Goal: Information Seeking & Learning: Check status

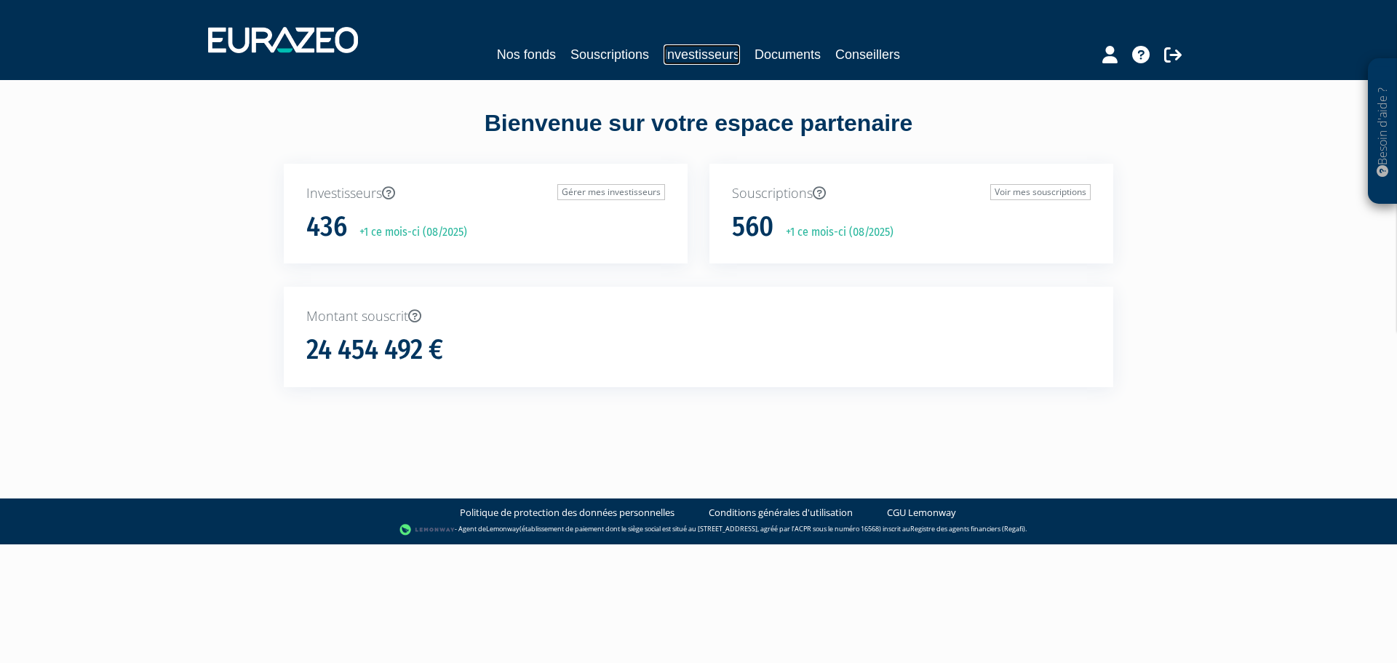
click at [709, 62] on link "Investisseurs" at bounding box center [701, 54] width 76 height 20
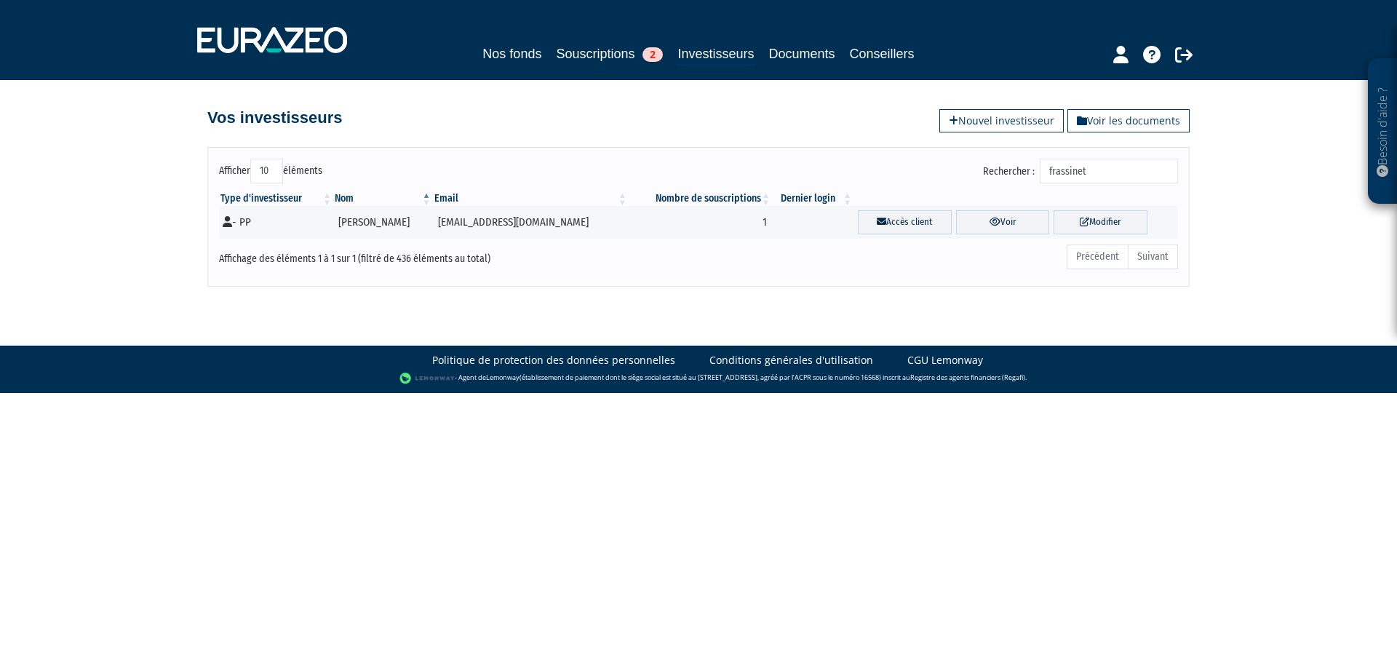
drag, startPoint x: 1107, startPoint y: 170, endPoint x: 992, endPoint y: 179, distance: 116.0
click at [992, 179] on div "Rechercher : frassinet" at bounding box center [943, 173] width 469 height 28
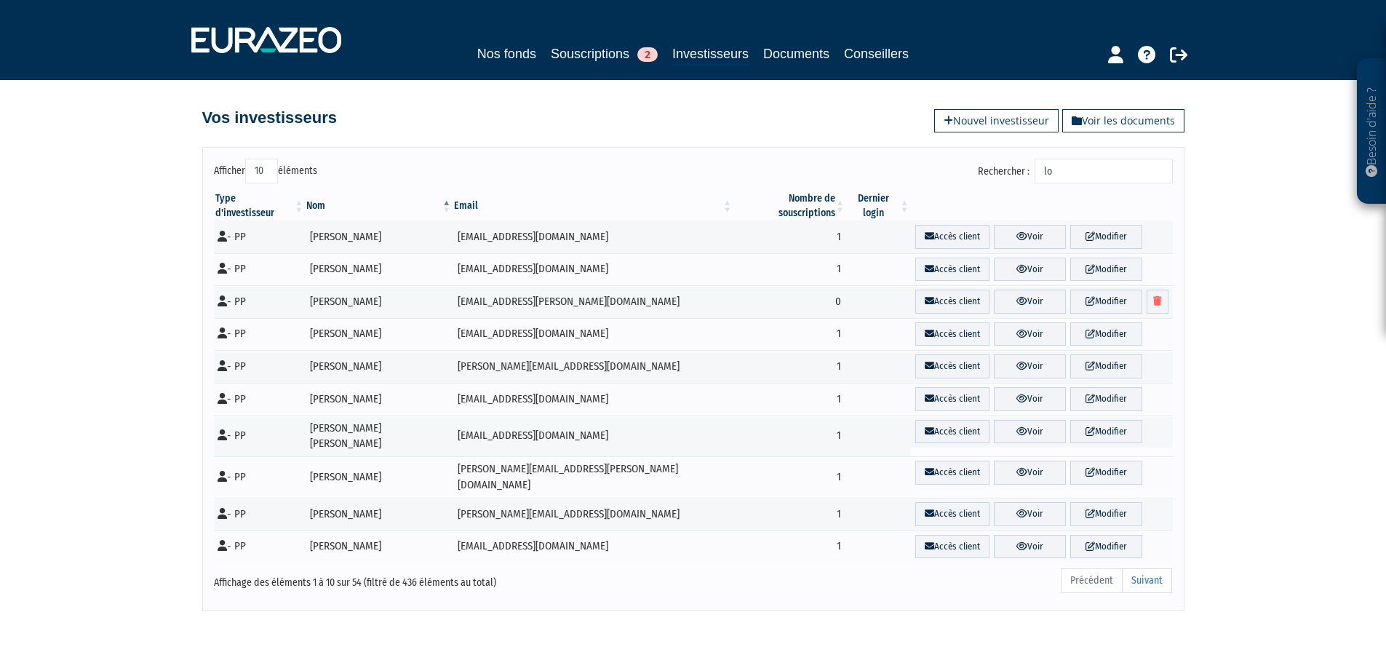
type input "l"
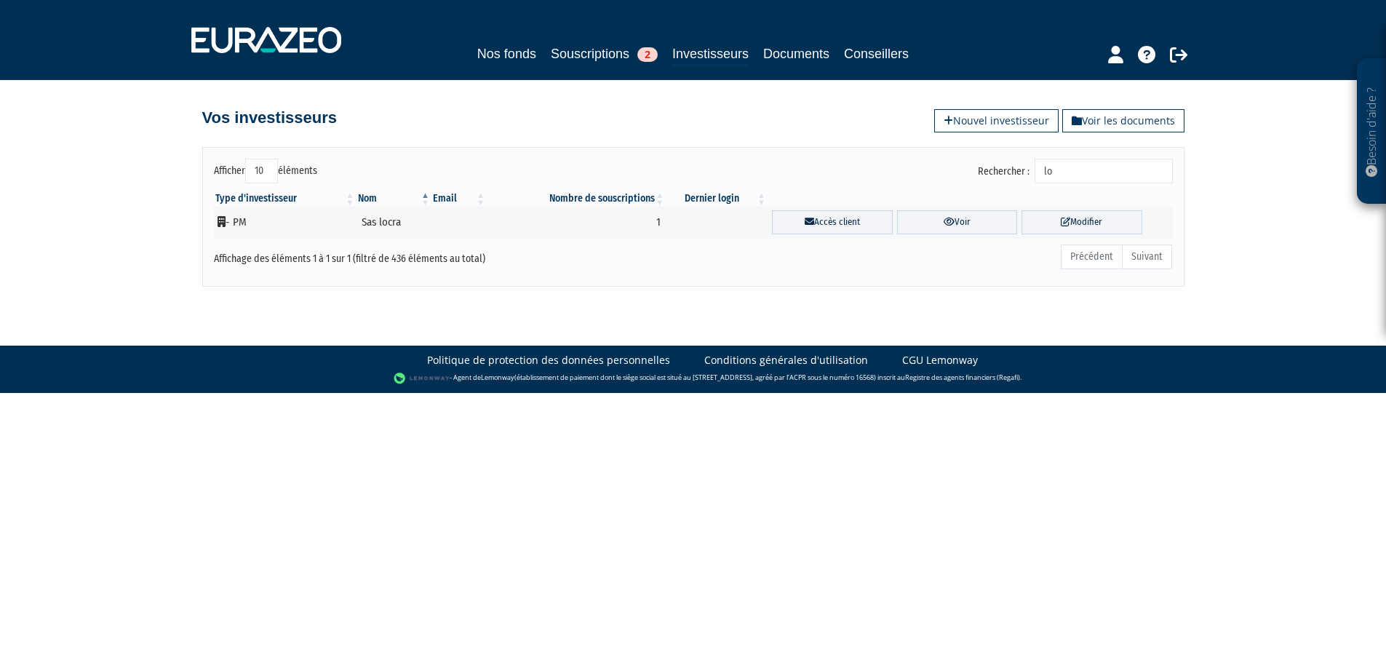
type input "l"
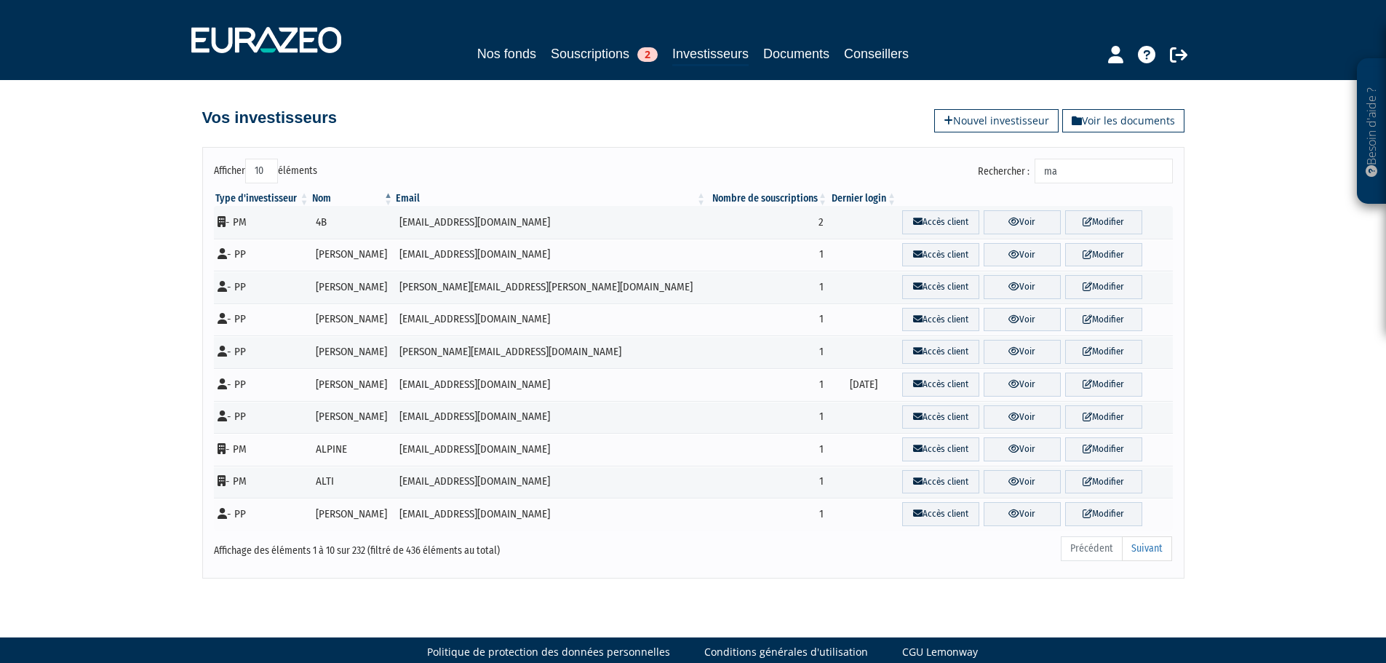
type input "m"
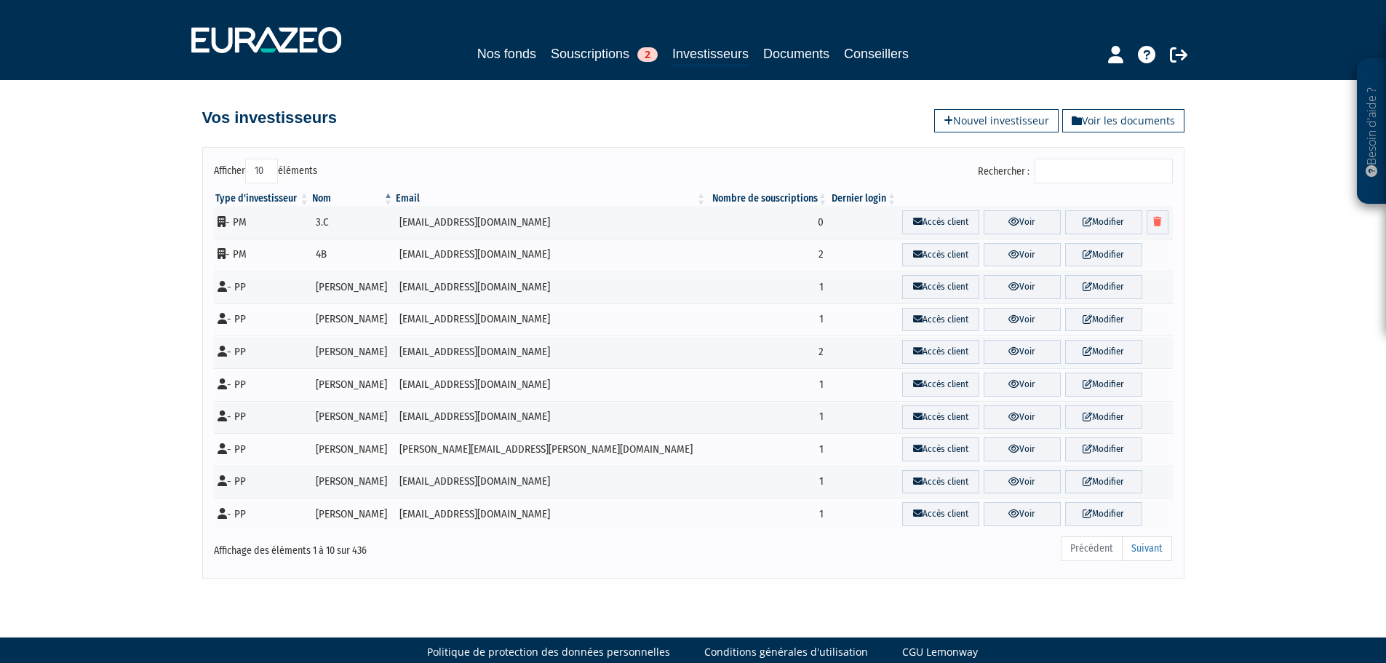
type input "m"
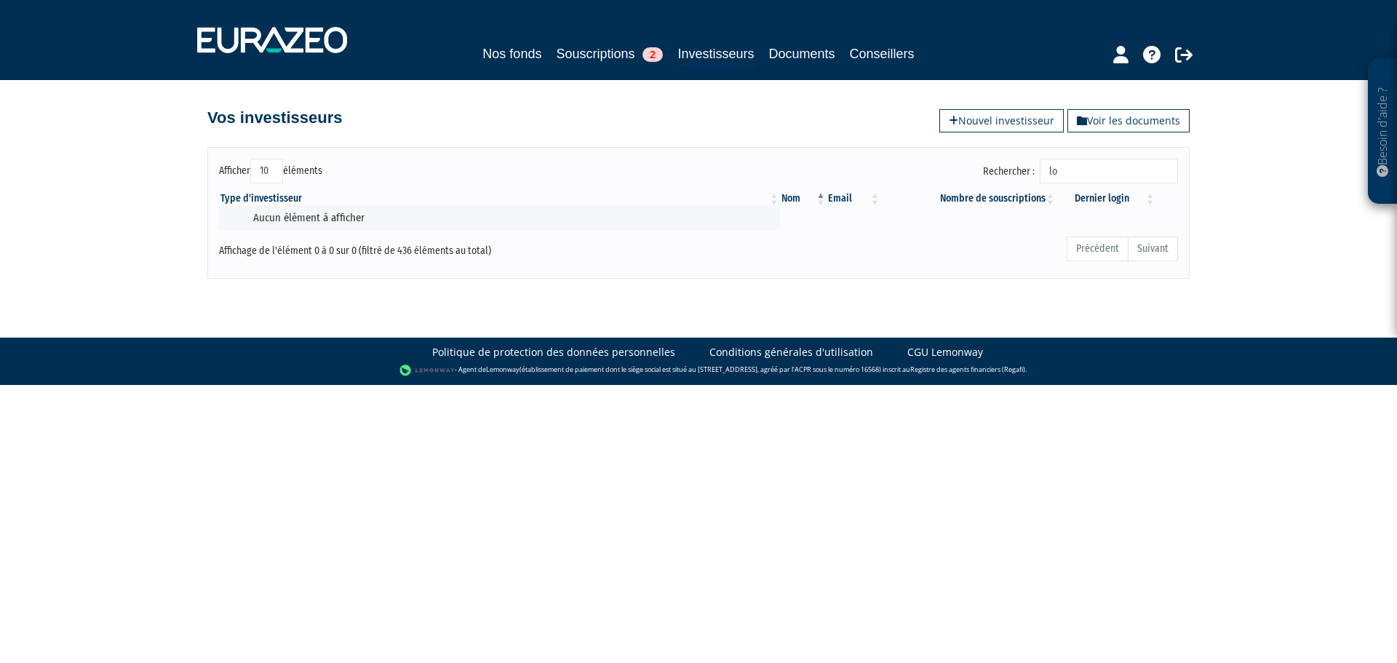
type input "l"
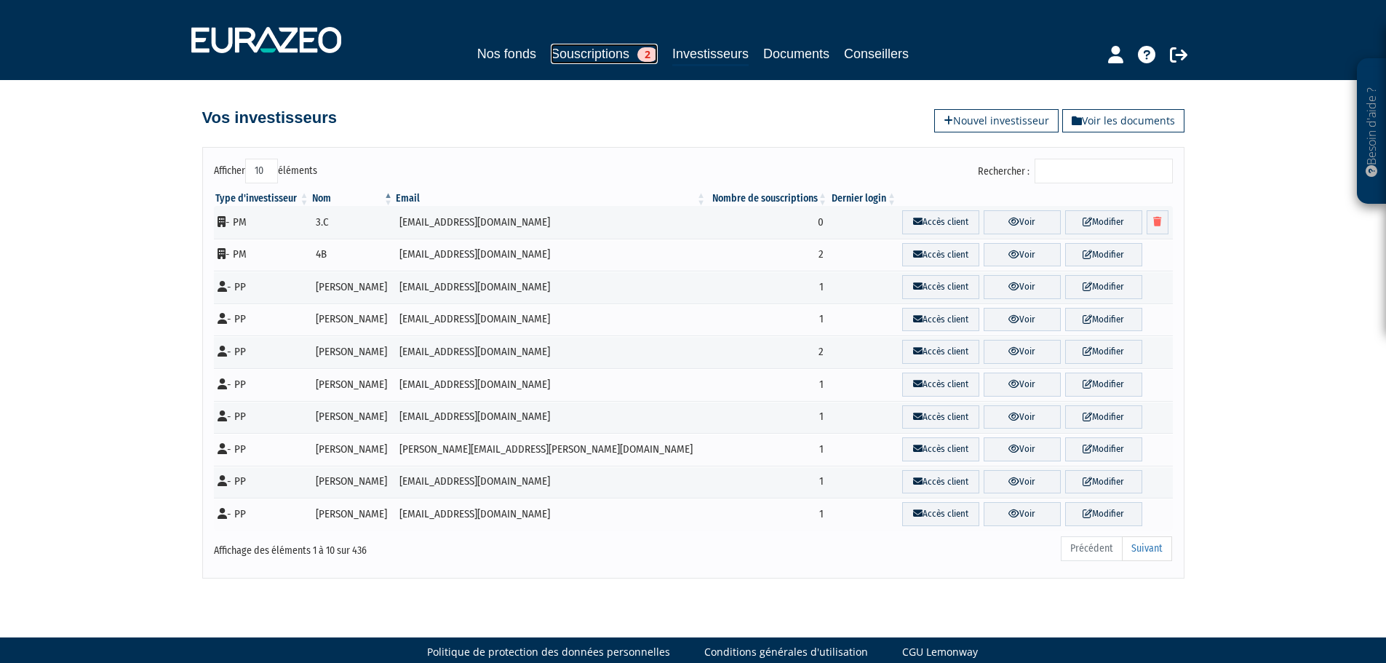
click at [597, 55] on link "Souscriptions 2" at bounding box center [604, 54] width 107 height 20
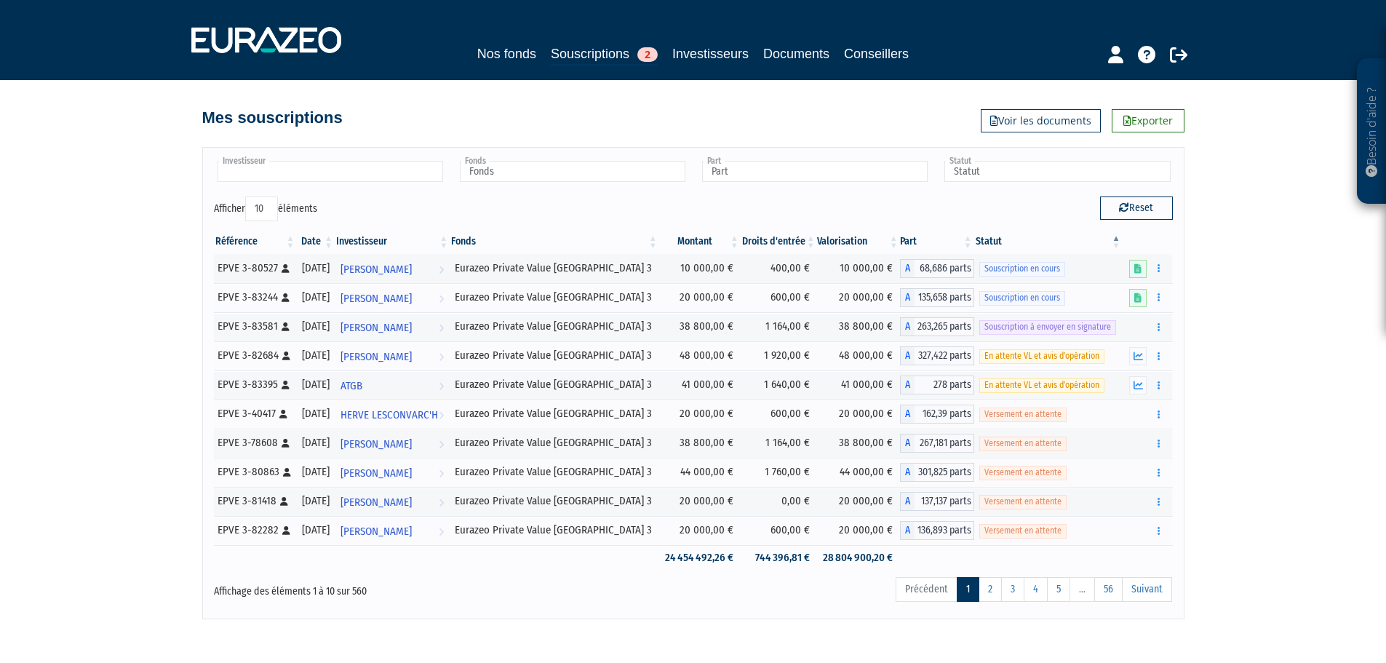
click at [415, 172] on input "text" at bounding box center [331, 171] width 226 height 21
type input "loca"
click at [410, 199] on li "Matteo LOCA TELLI" at bounding box center [330, 195] width 230 height 18
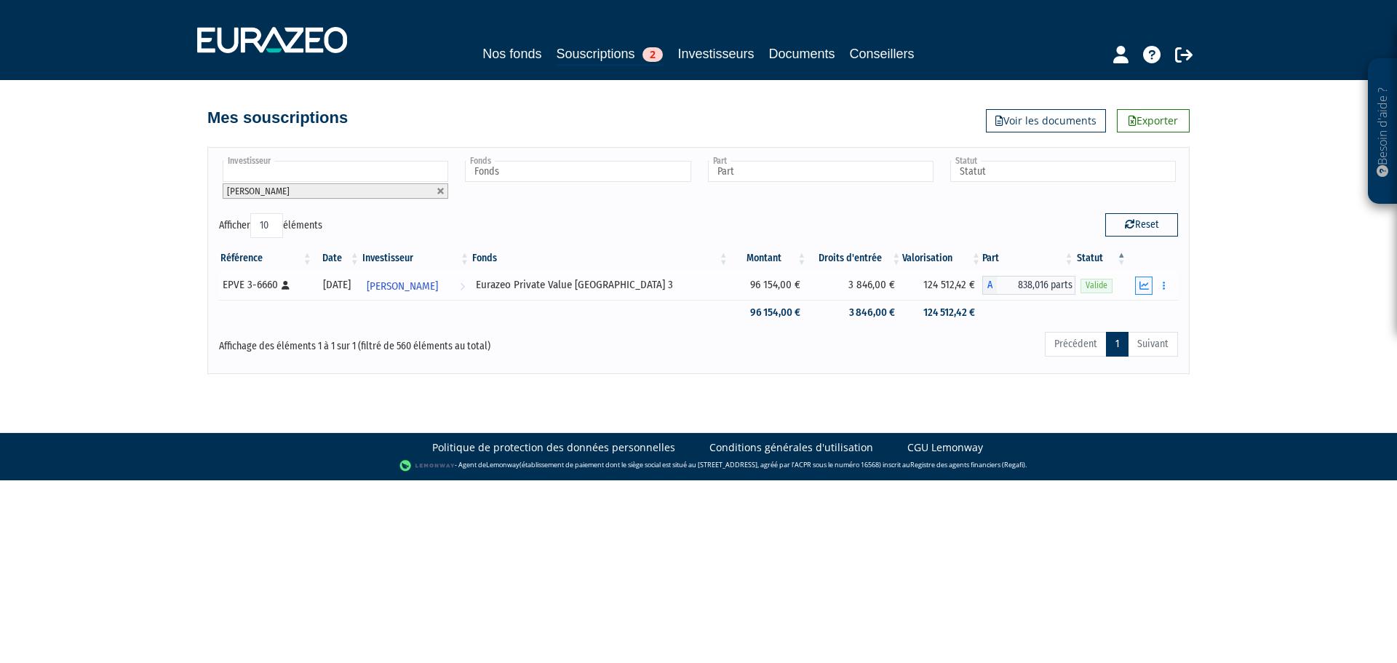
click at [1145, 286] on icon "button" at bounding box center [1143, 285] width 9 height 9
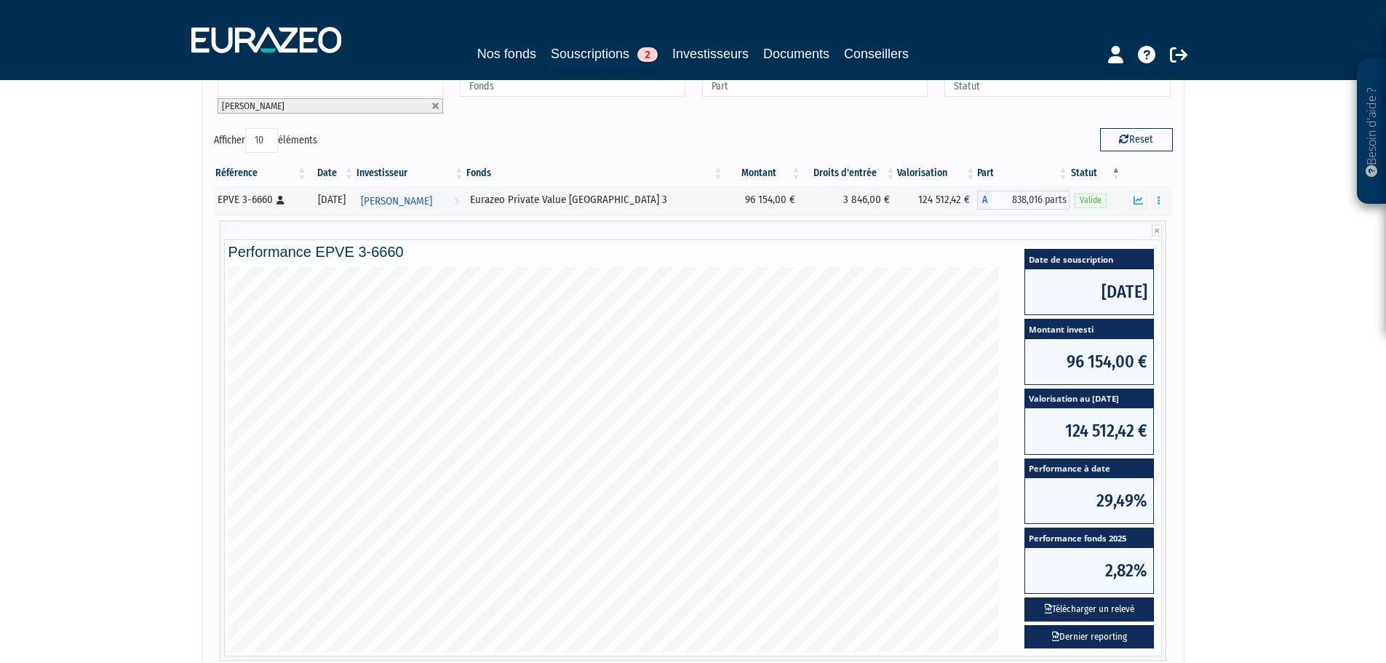
scroll to position [218, 0]
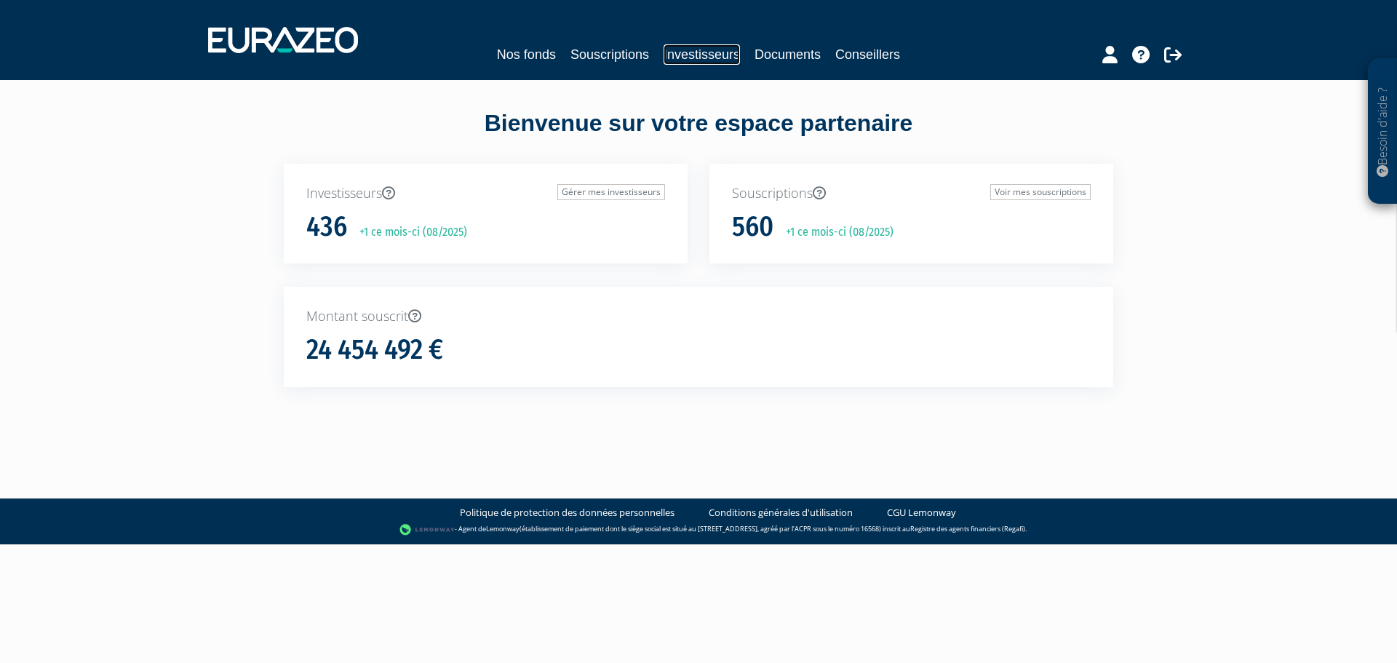
click at [707, 58] on link "Investisseurs" at bounding box center [701, 54] width 76 height 20
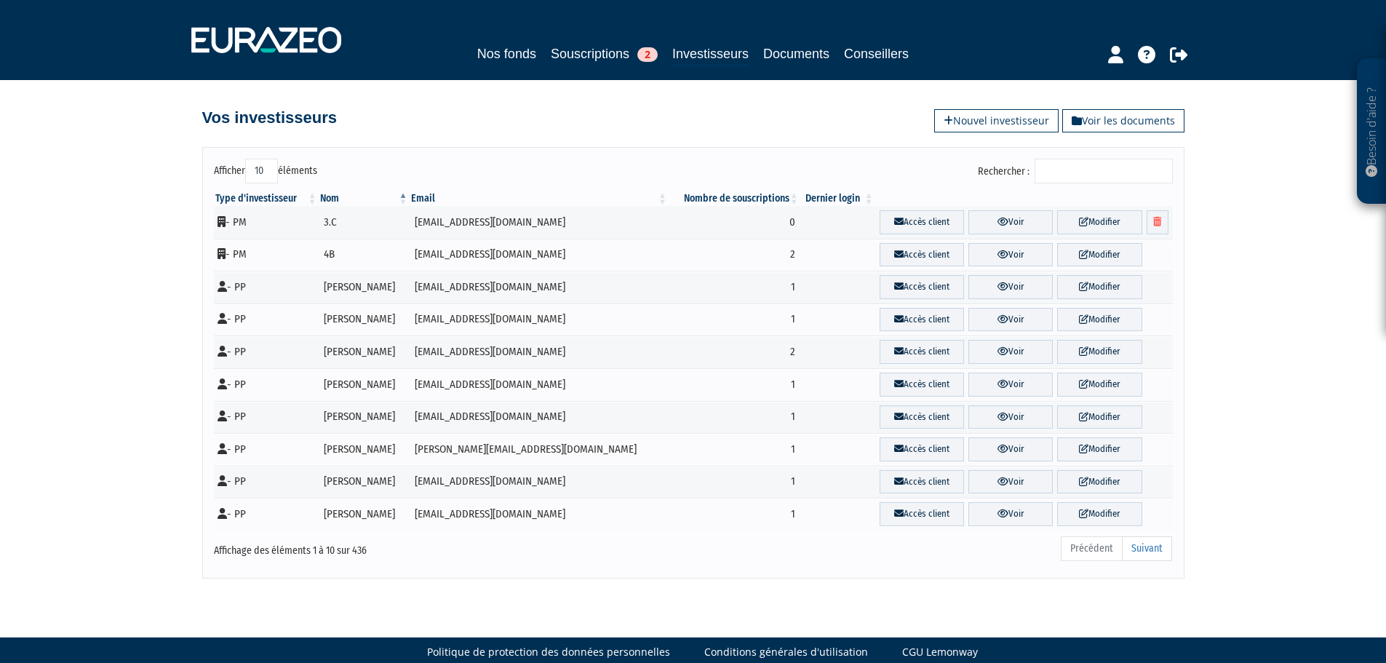
click at [1099, 180] on input "Rechercher :" at bounding box center [1103, 171] width 138 height 25
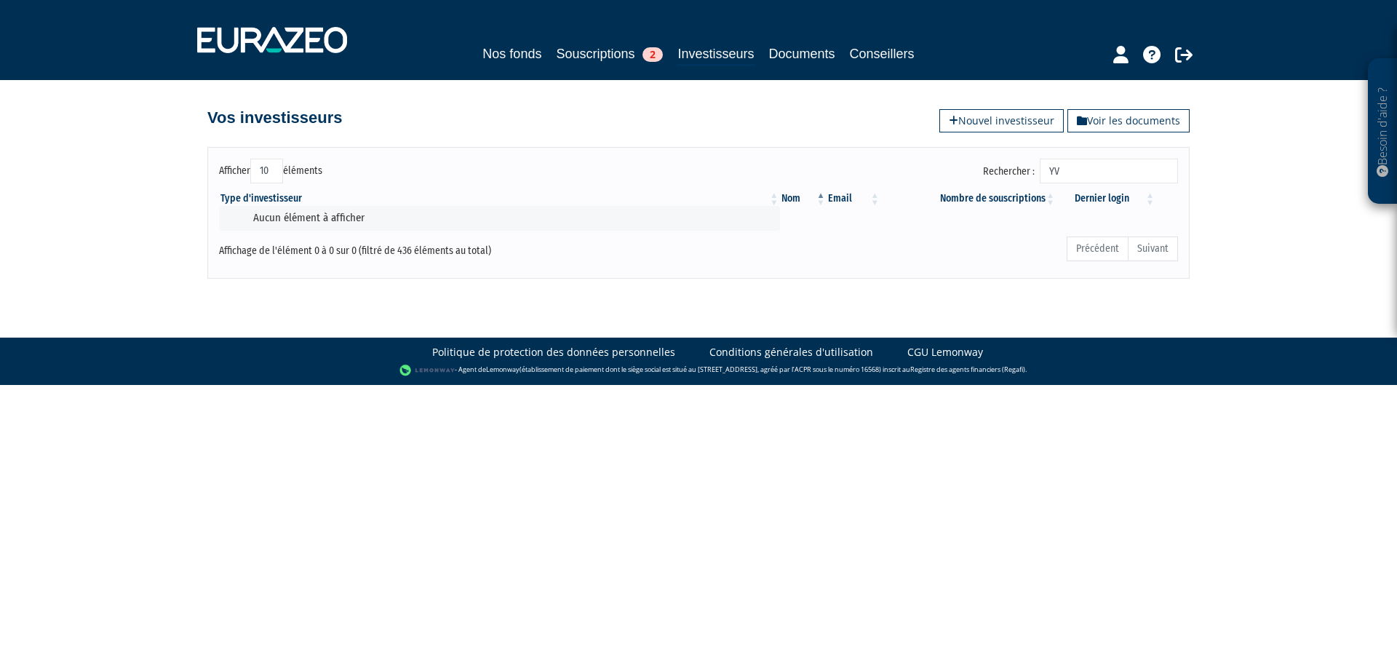
type input "Y"
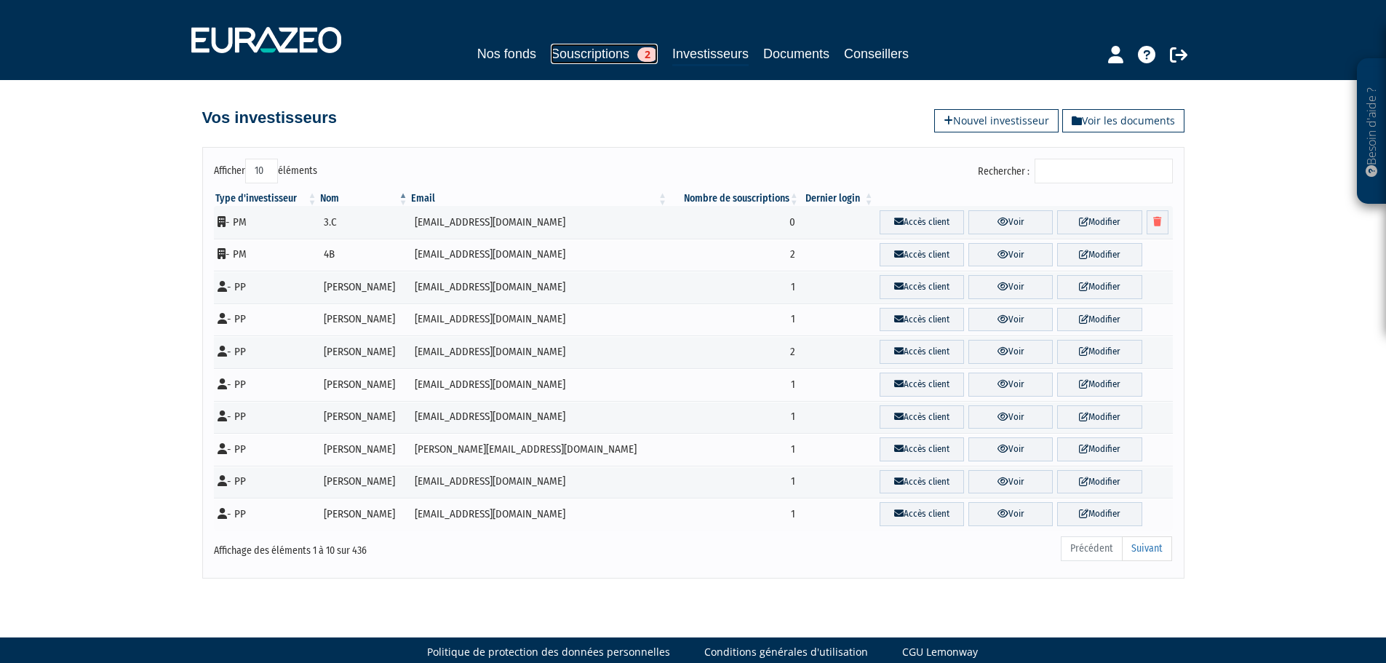
click at [591, 52] on link "Souscriptions 2" at bounding box center [604, 54] width 107 height 20
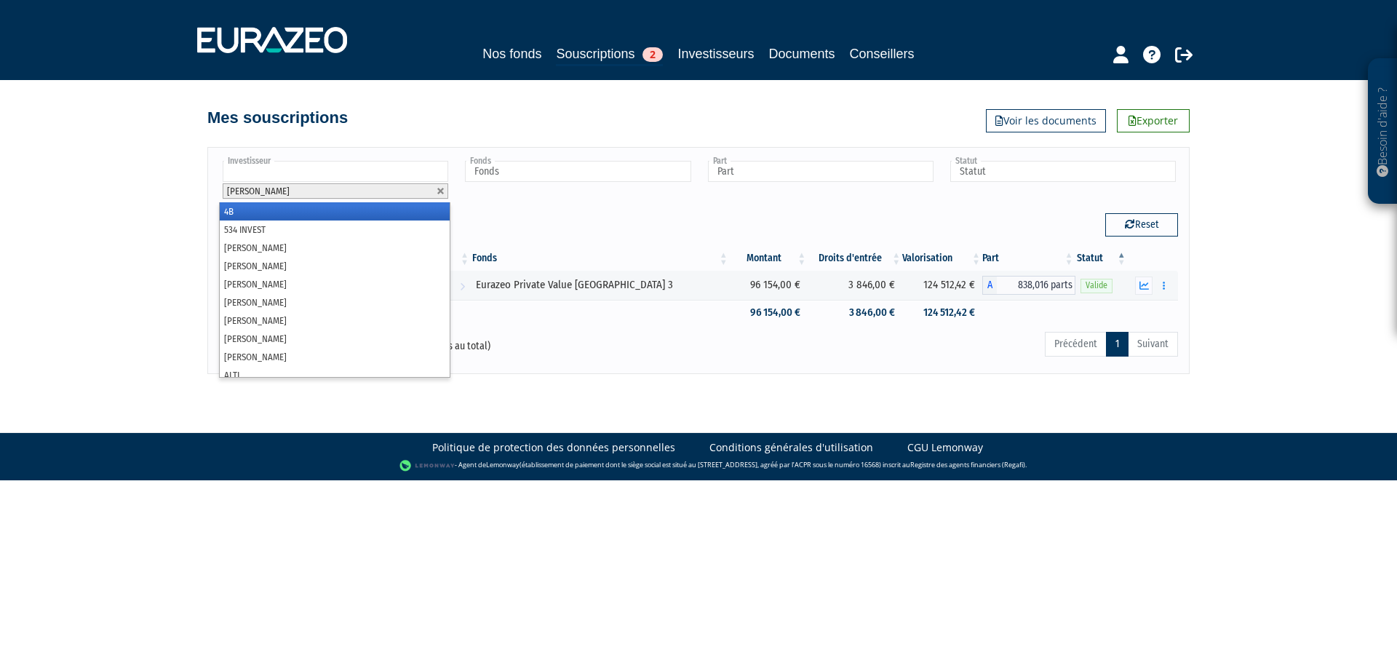
click at [289, 161] on input "text" at bounding box center [336, 171] width 226 height 21
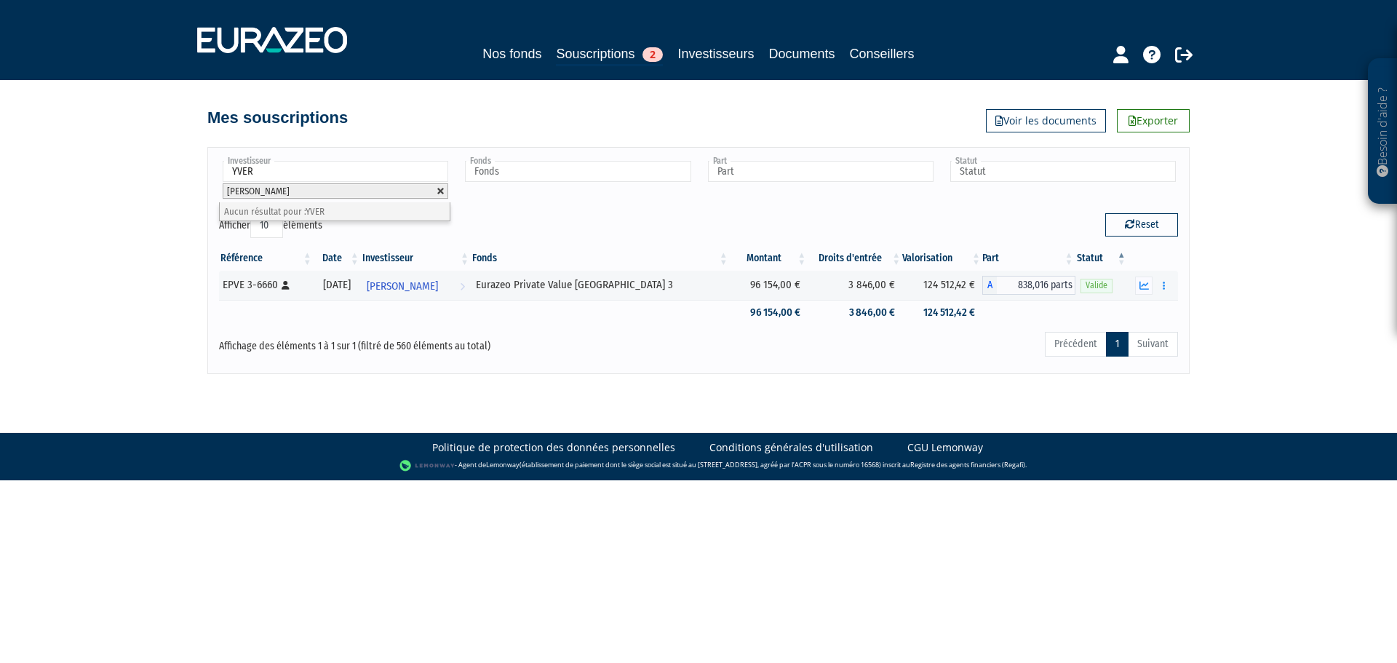
click at [442, 192] on link at bounding box center [440, 191] width 9 height 9
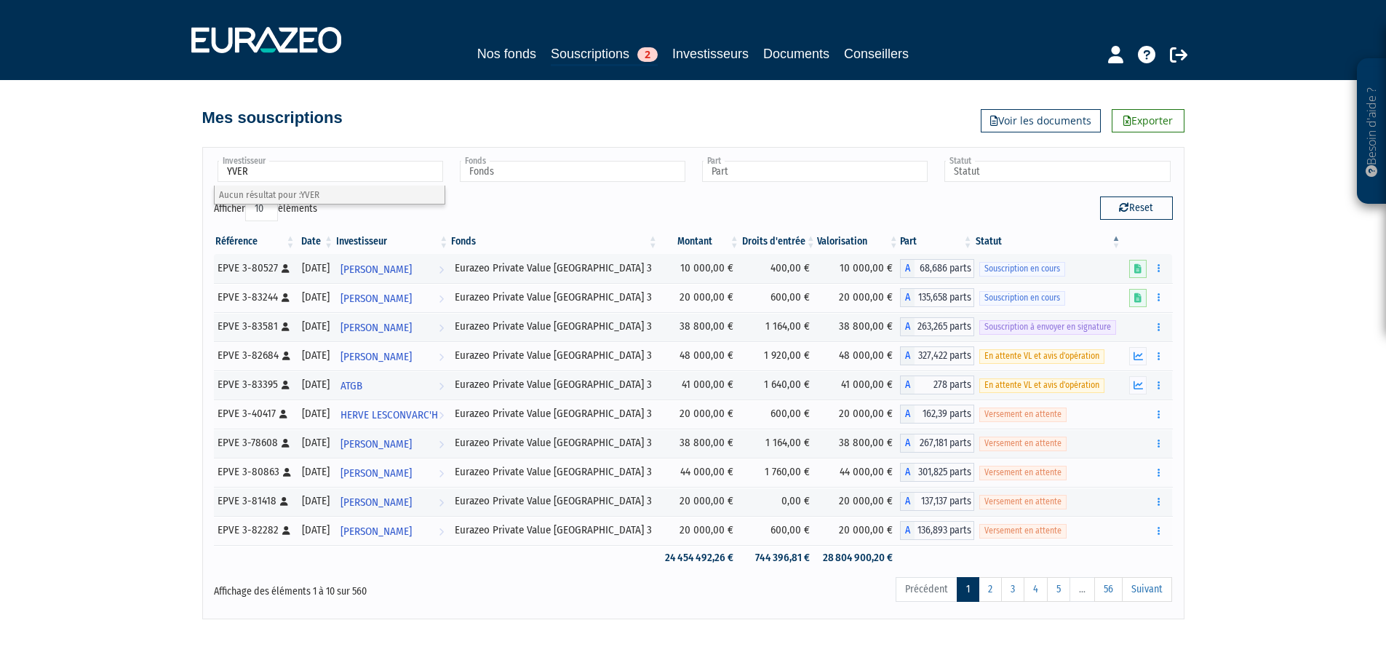
click at [314, 175] on input "YVER" at bounding box center [331, 171] width 226 height 21
type input "Y"
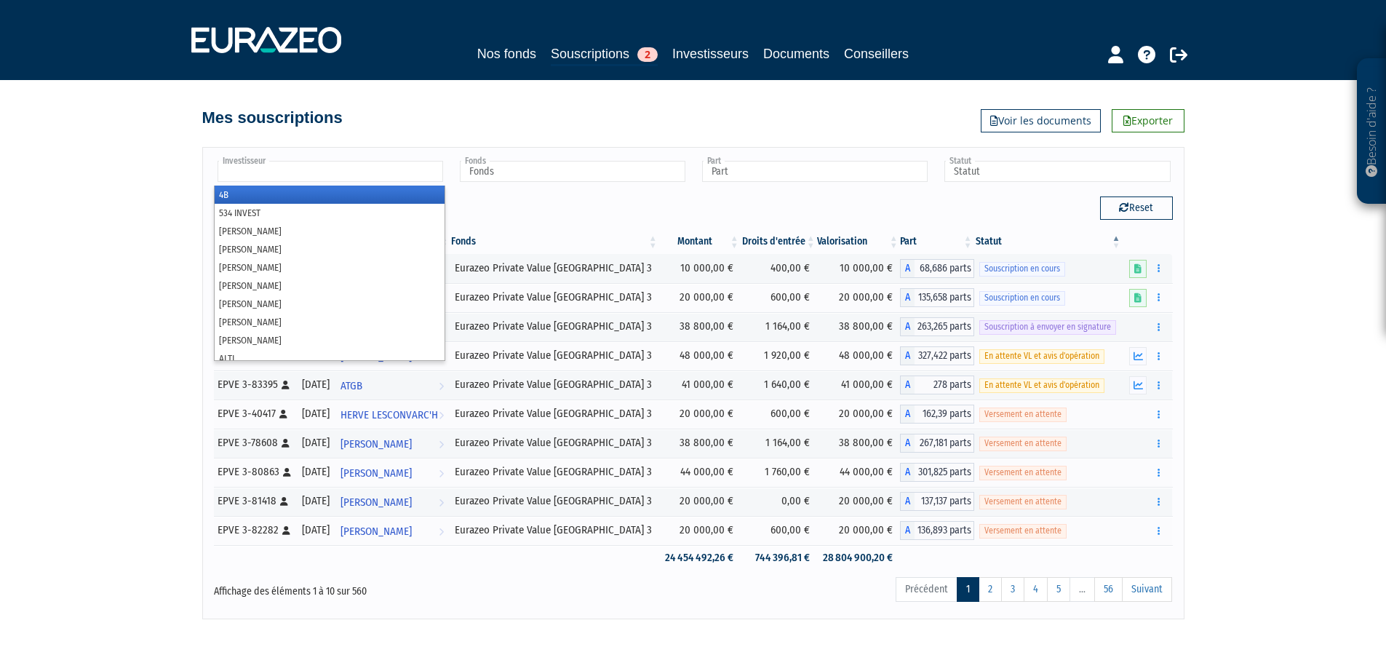
type input "Investisseur"
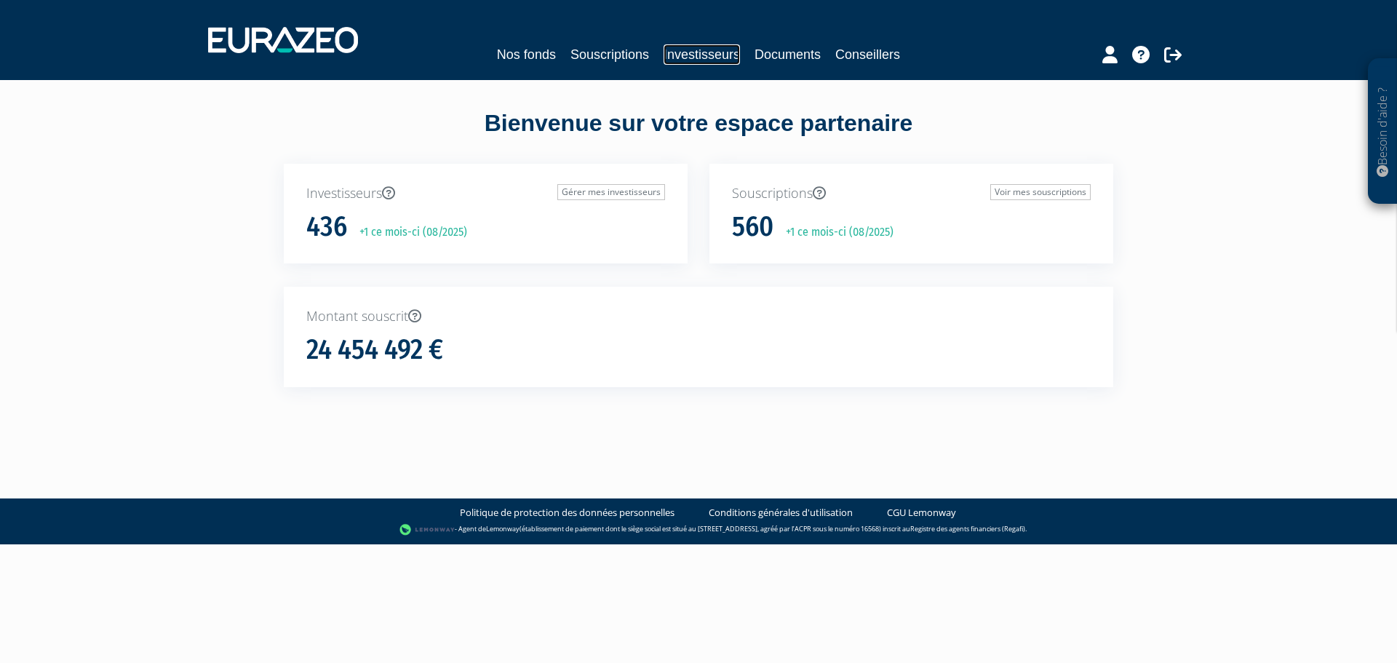
click at [712, 49] on link "Investisseurs" at bounding box center [701, 54] width 76 height 20
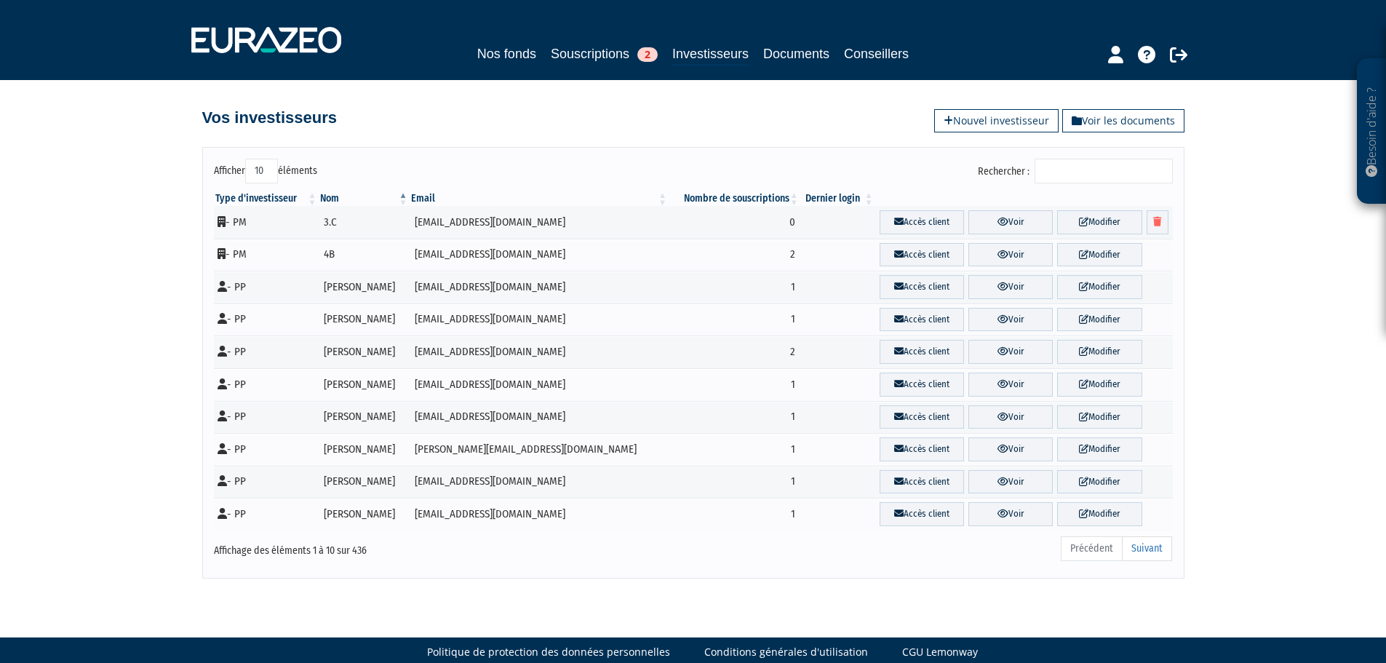
click at [1107, 168] on input "Rechercher :" at bounding box center [1103, 171] width 138 height 25
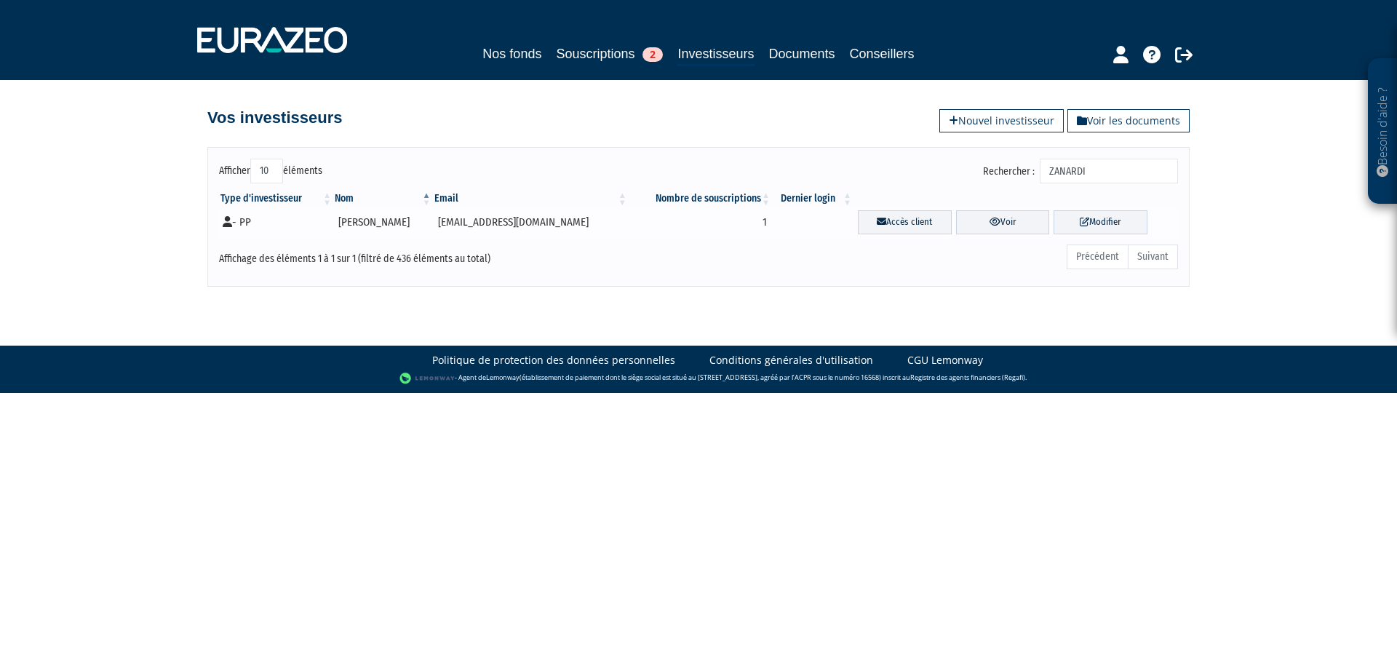
type input "ZANARDI"
click at [1002, 237] on td "Accès client Voir Modifier" at bounding box center [1015, 222] width 324 height 33
click at [1002, 233] on link "Voir" at bounding box center [1003, 222] width 94 height 24
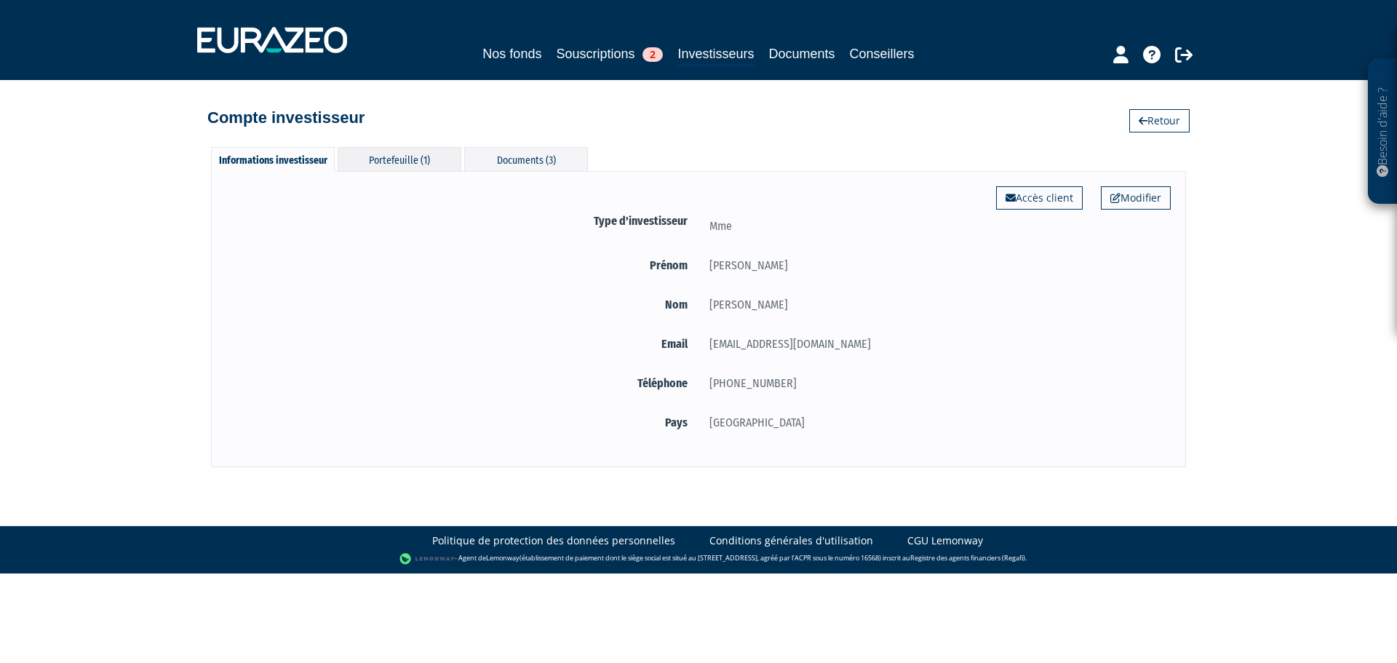
click at [455, 163] on div "Portefeuille (1)" at bounding box center [400, 159] width 124 height 24
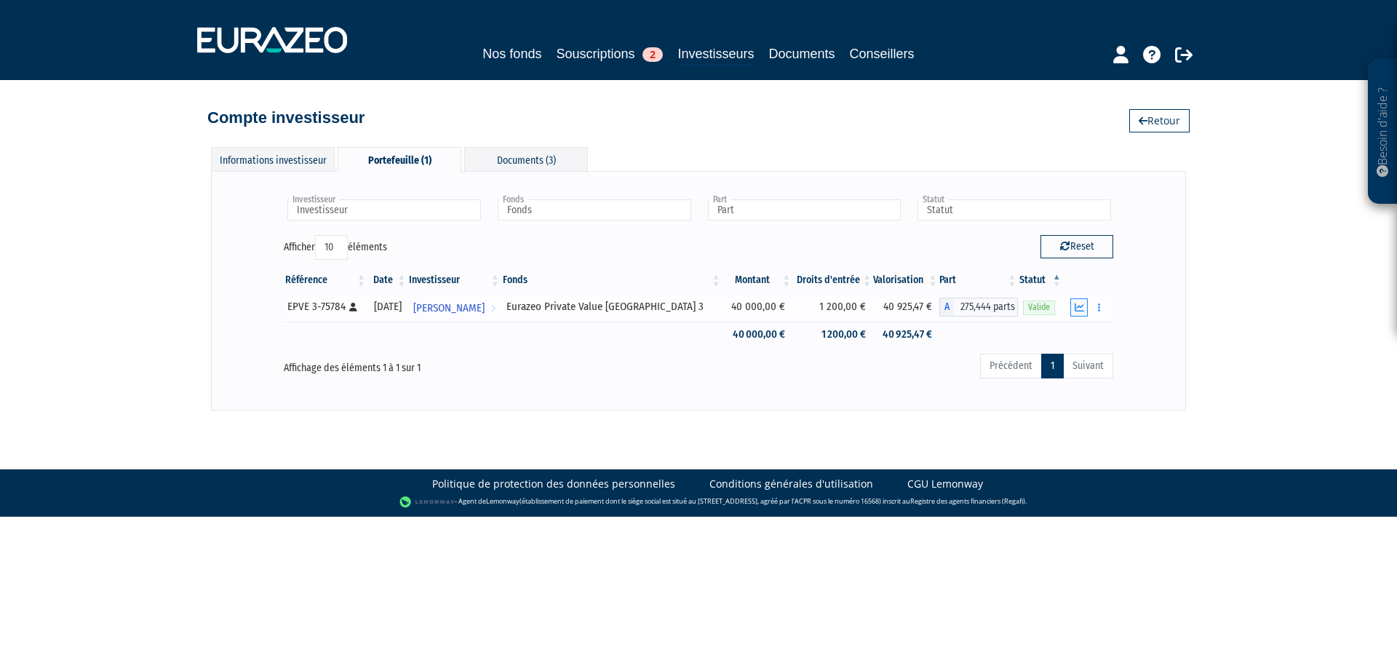
click at [1081, 312] on button "button" at bounding box center [1078, 307] width 17 height 18
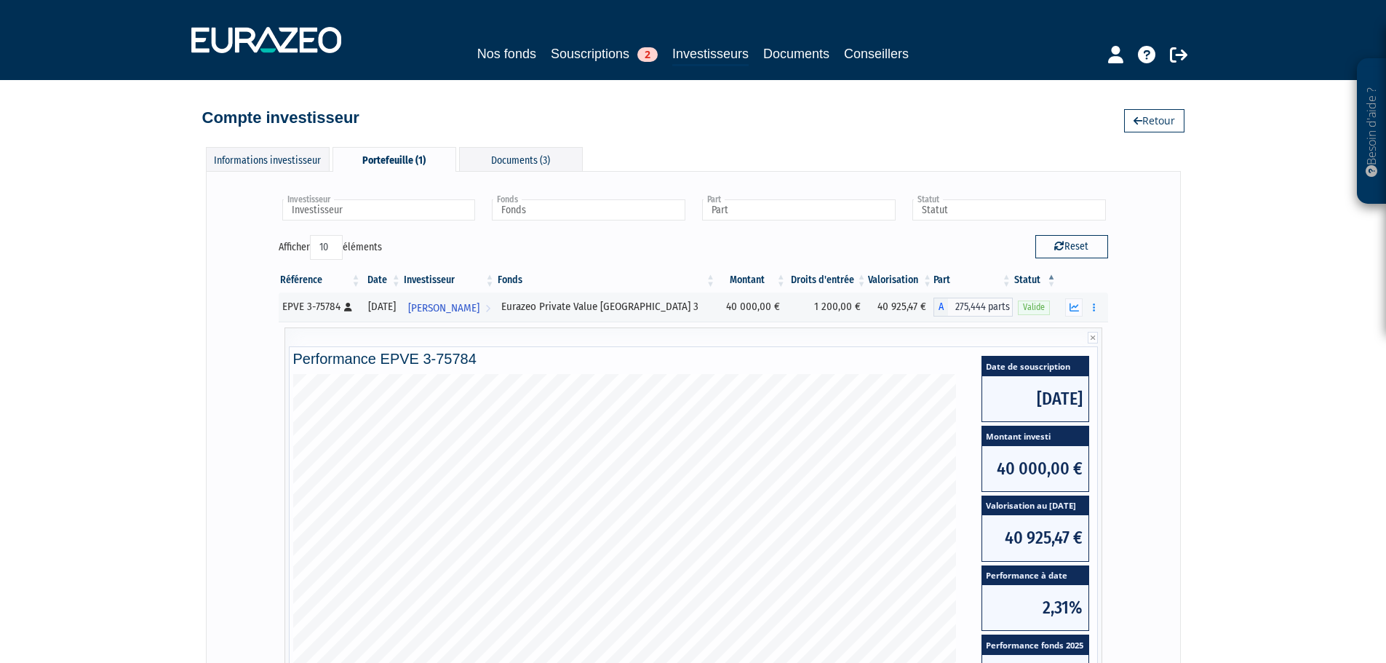
click at [679, 170] on div "Informations investisseur Portefeuille (1) Documents (3) Modifier Accès client …" at bounding box center [693, 504] width 975 height 714
click at [411, 243] on div "Afficher 10 25 50 100 éléments" at bounding box center [481, 249] width 404 height 28
